Goal: Task Accomplishment & Management: Use online tool/utility

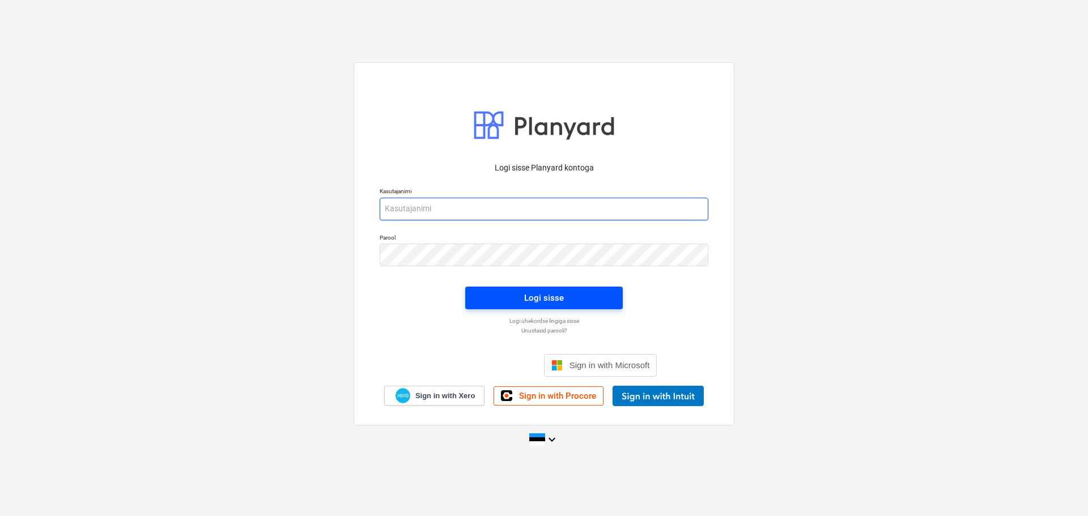
type input "[EMAIL_ADDRESS][MEDICAL_DATA][DOMAIN_NAME]"
click at [538, 298] on div "Logi sisse" at bounding box center [544, 298] width 40 height 15
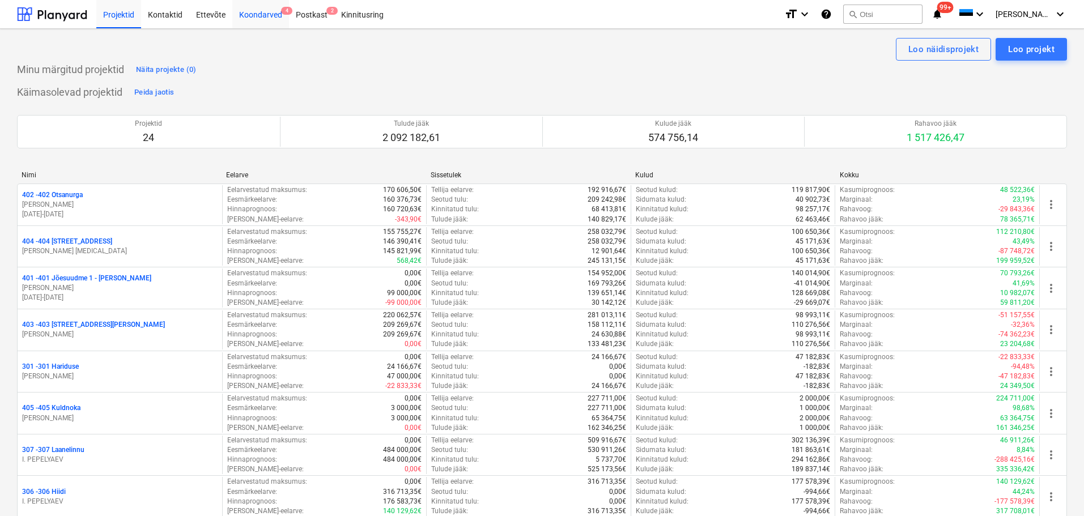
click at [255, 6] on div "Koondarved 4" at bounding box center [260, 13] width 57 height 29
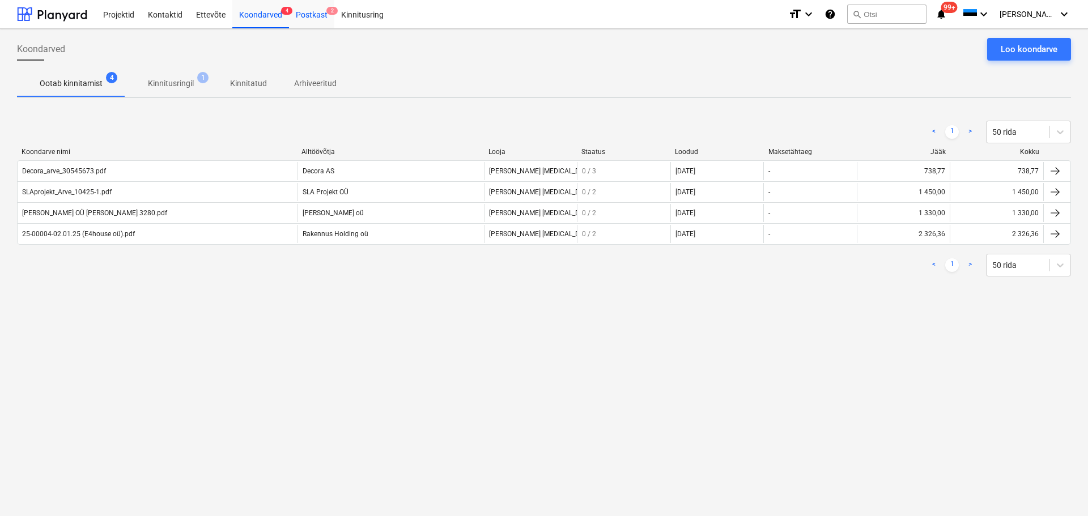
click at [305, 16] on div "Postkast 2" at bounding box center [311, 13] width 45 height 29
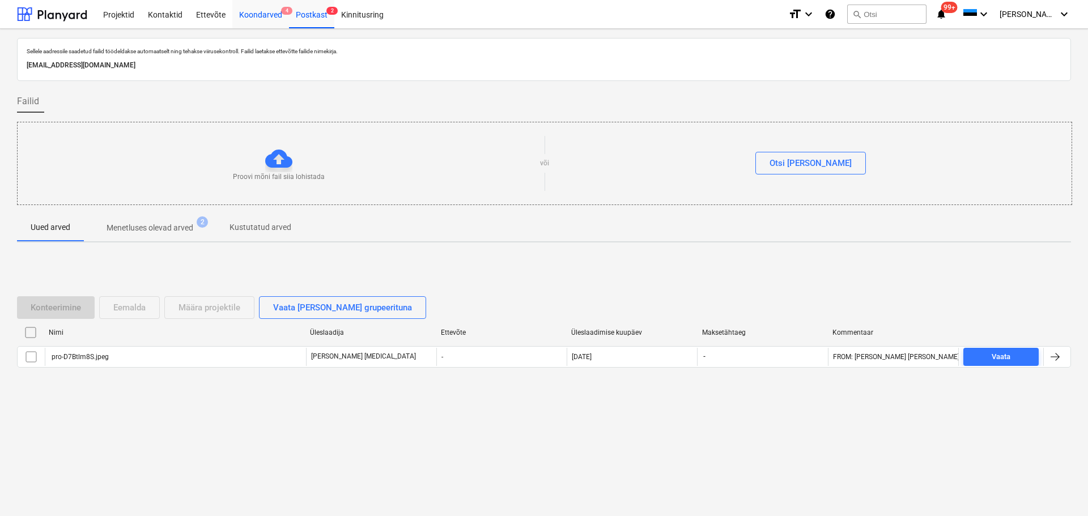
click at [254, 20] on div "Koondarved 4" at bounding box center [260, 13] width 57 height 29
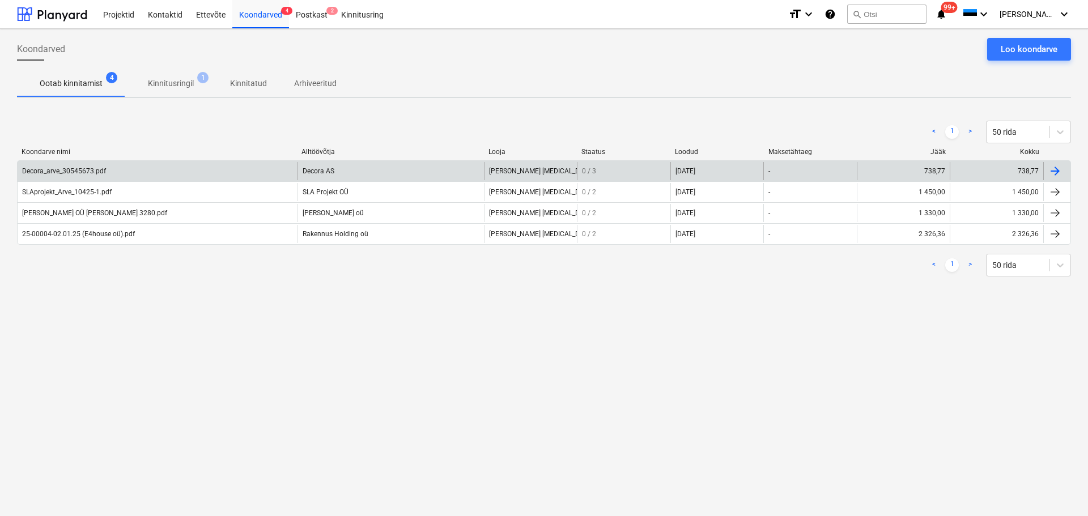
click at [289, 171] on div "Decora_arve_30545673.pdf" at bounding box center [158, 171] width 280 height 18
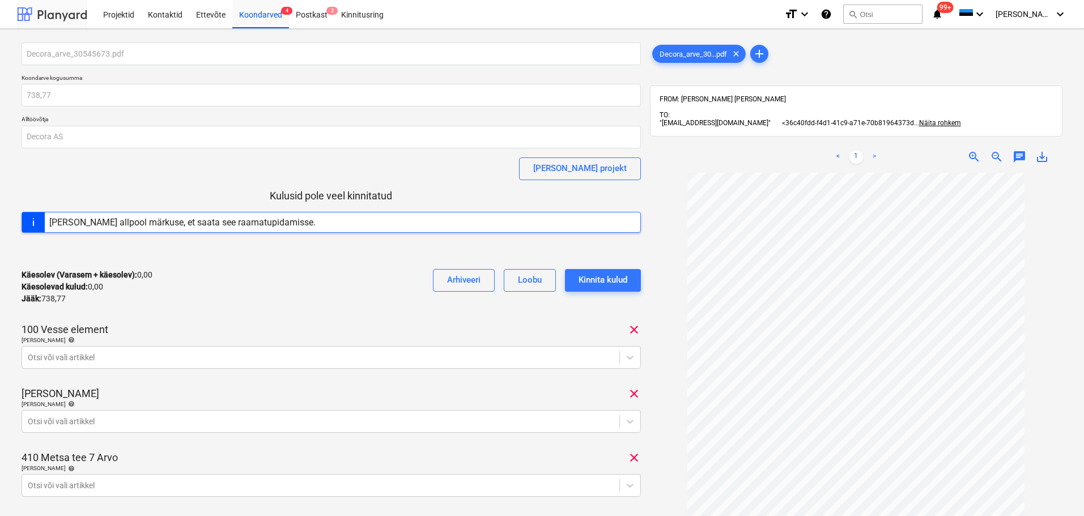
click at [33, 17] on div at bounding box center [52, 14] width 70 height 28
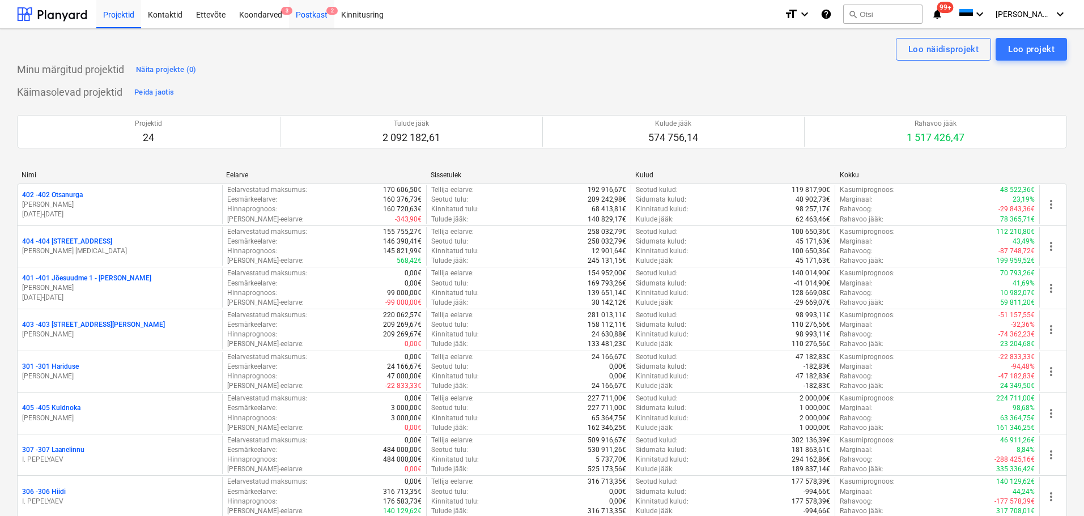
click at [319, 21] on div "Postkast 2" at bounding box center [311, 13] width 45 height 29
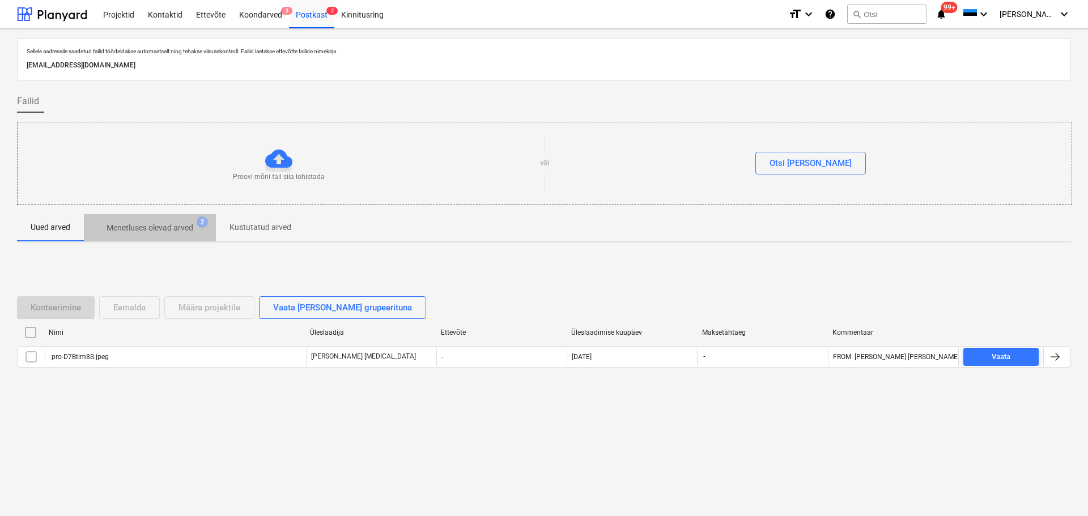
click at [166, 233] on p "Menetluses olevad arved" at bounding box center [150, 228] width 87 height 12
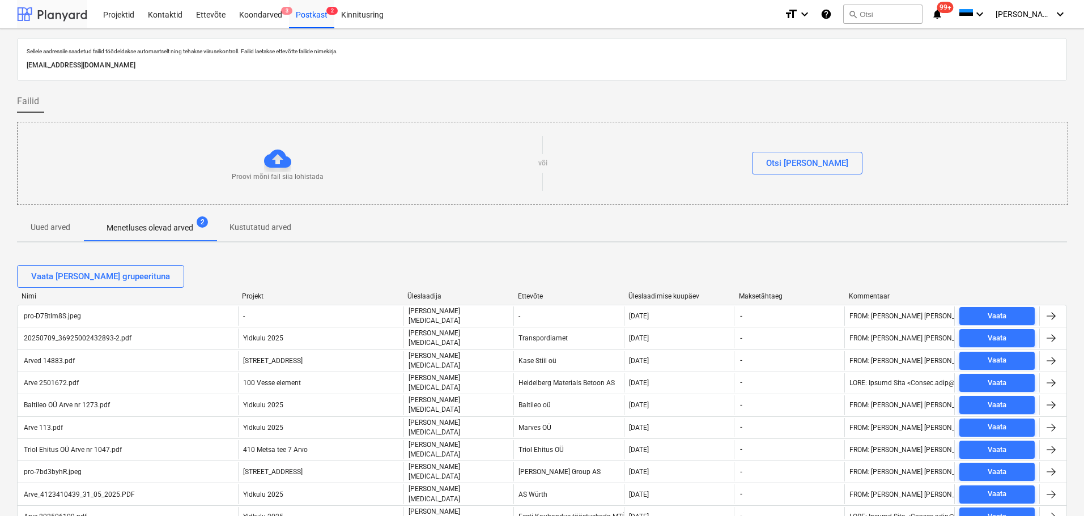
click at [69, 10] on div at bounding box center [52, 14] width 70 height 28
